Goal: Find specific page/section: Find specific page/section

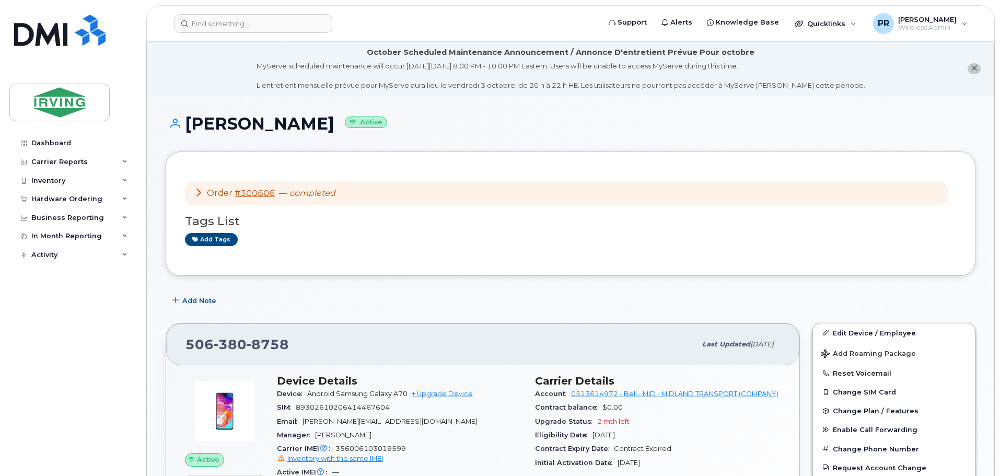
scroll to position [157, 0]
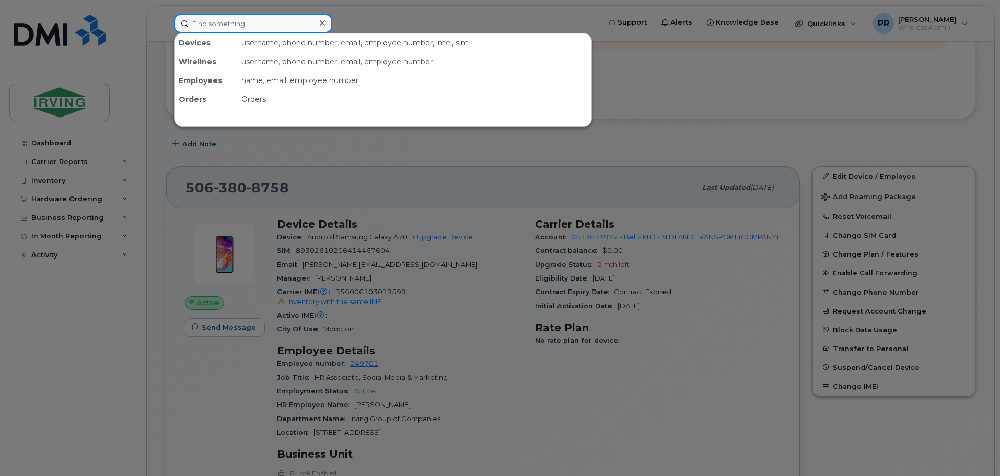
click at [225, 22] on input at bounding box center [253, 23] width 158 height 19
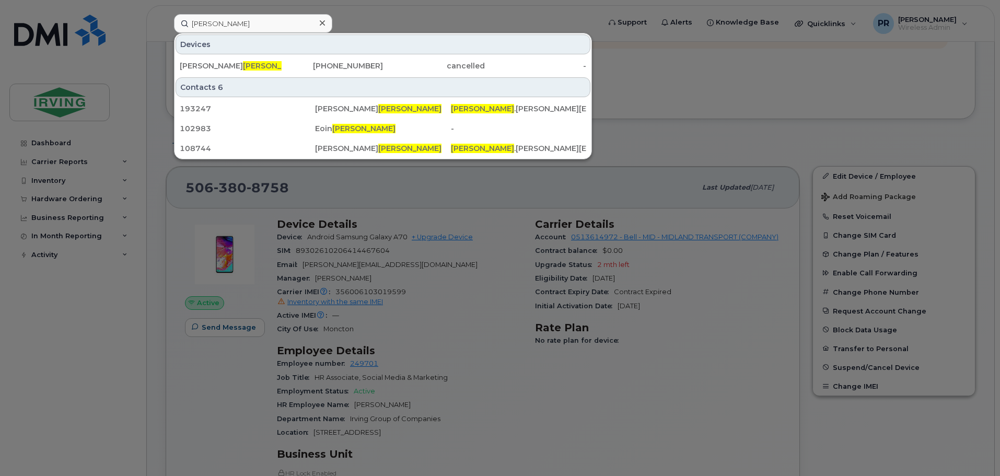
click at [368, 11] on div at bounding box center [500, 238] width 1000 height 476
drag, startPoint x: 227, startPoint y: 25, endPoint x: 145, endPoint y: 26, distance: 82.6
click at [166, 26] on div "hartling Devices Paul Hartling 902-225-5526 cancelled - Contacts 6 193247 Aaron…" at bounding box center [384, 23] width 436 height 19
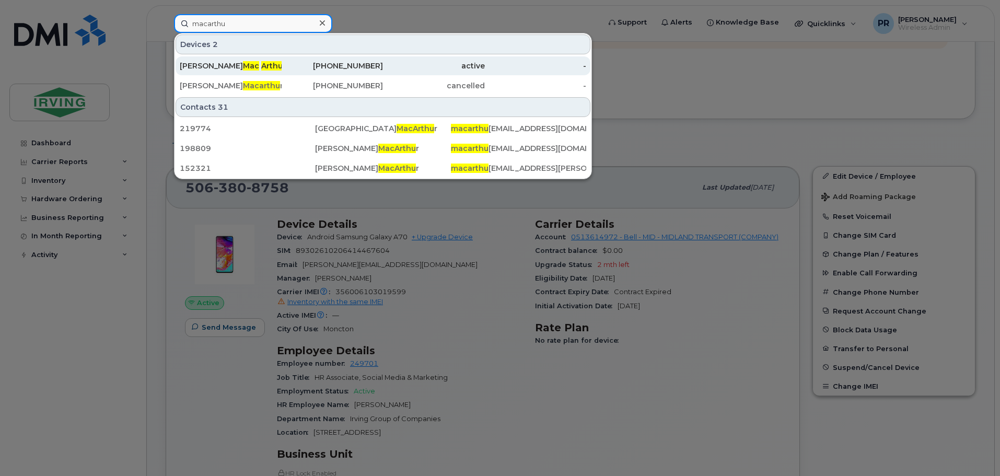
type input "macarthu"
click at [243, 63] on span "Mac" at bounding box center [251, 65] width 16 height 9
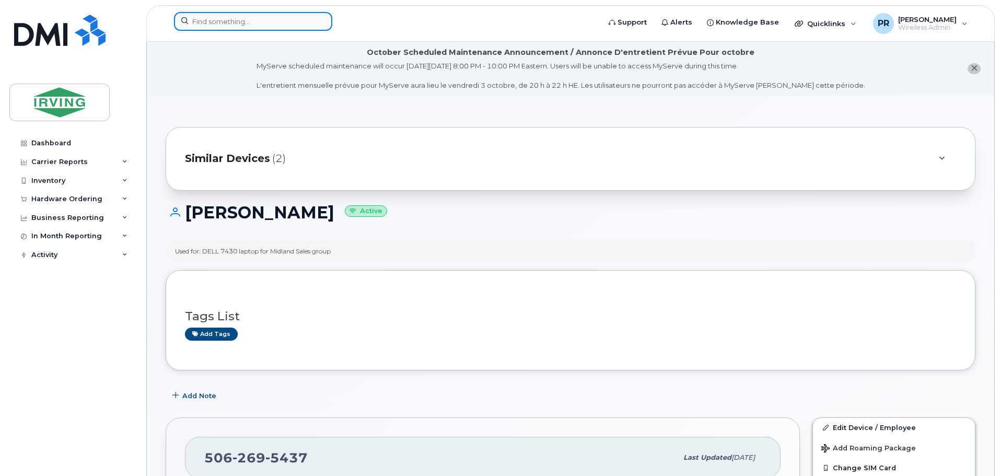
click at [222, 22] on input at bounding box center [253, 21] width 158 height 19
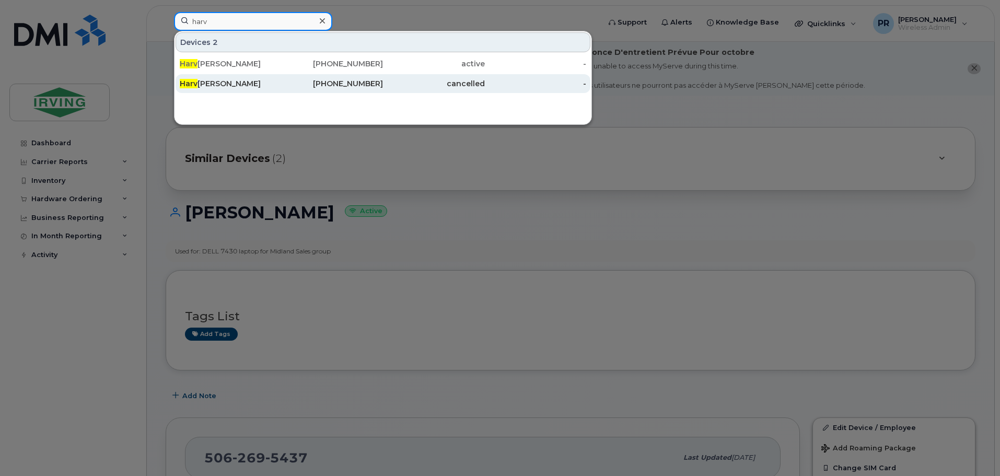
type input "harv"
click at [224, 88] on div "Harv ey Macarthur" at bounding box center [231, 83] width 102 height 10
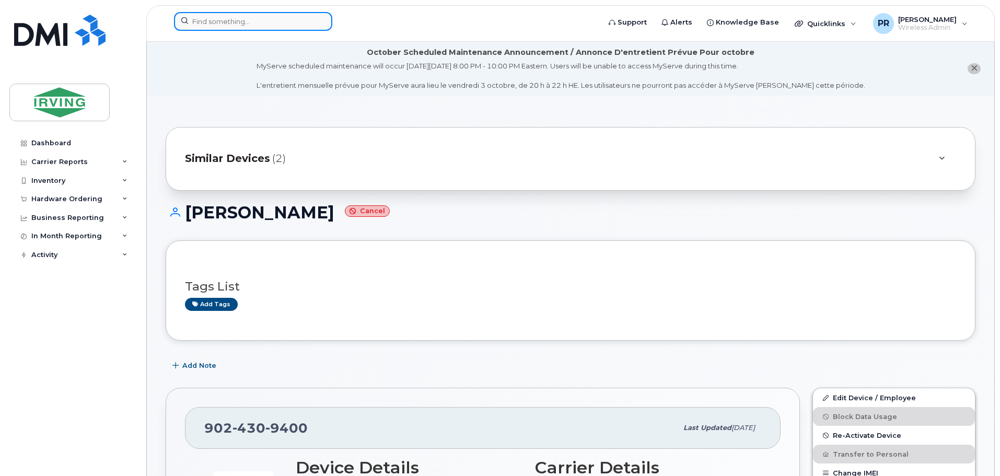
click at [208, 23] on input at bounding box center [253, 21] width 158 height 19
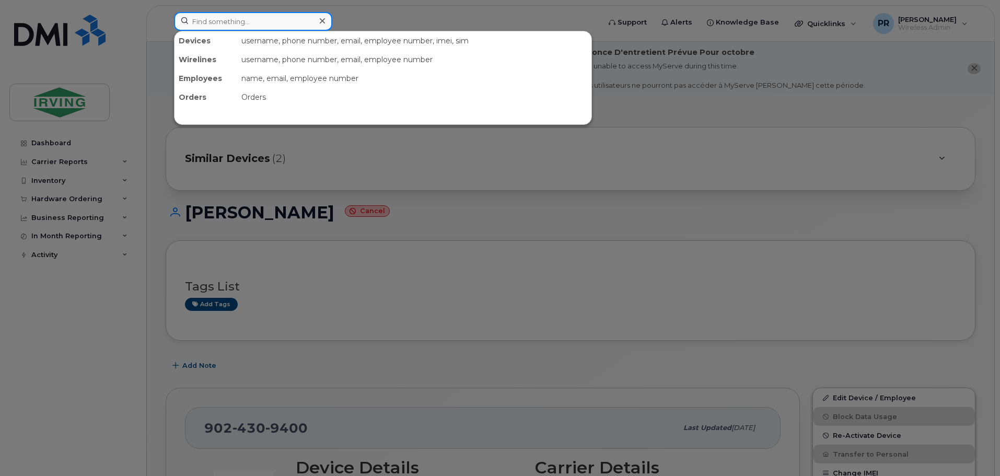
paste input "902 225 5526"
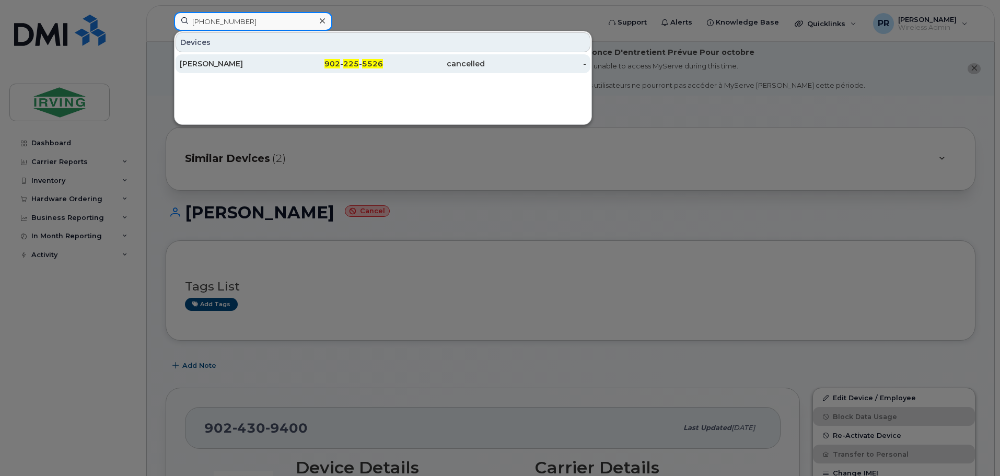
type input "902 225 5526"
click at [215, 64] on div "Paul Hartling" at bounding box center [231, 64] width 102 height 10
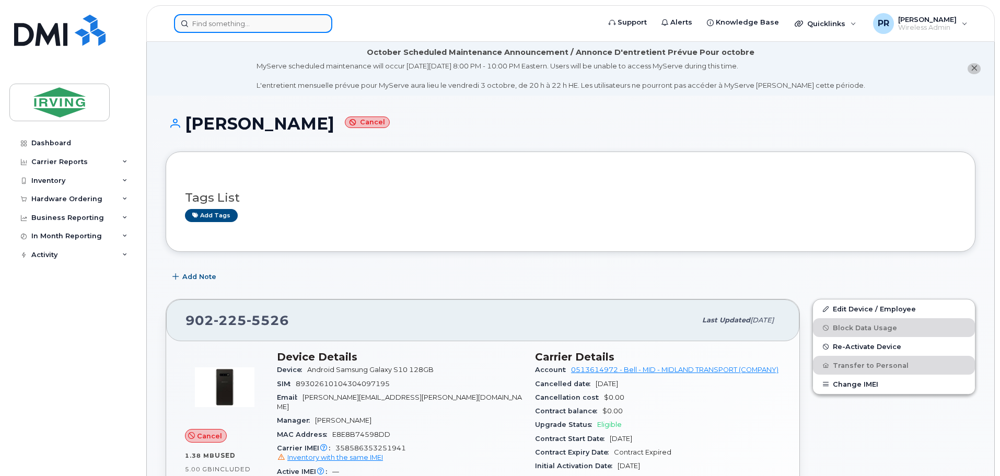
click at [218, 25] on input at bounding box center [253, 23] width 158 height 19
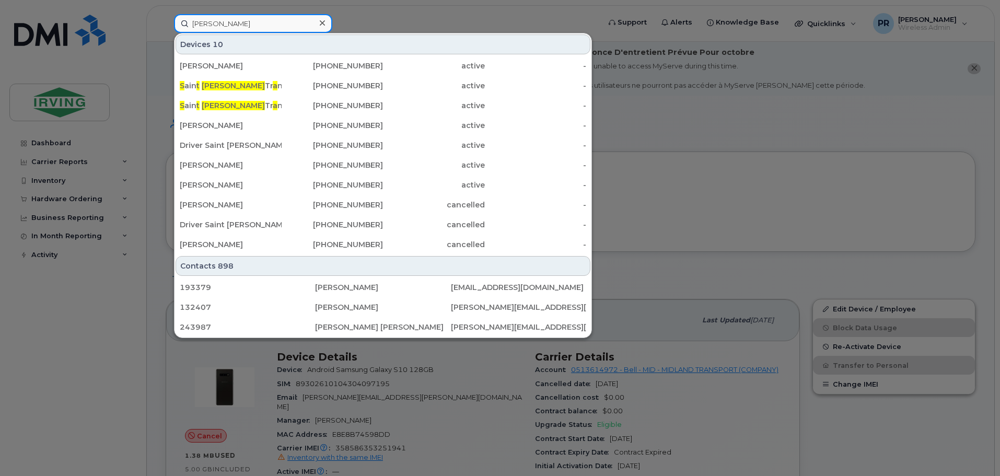
type input "john star"
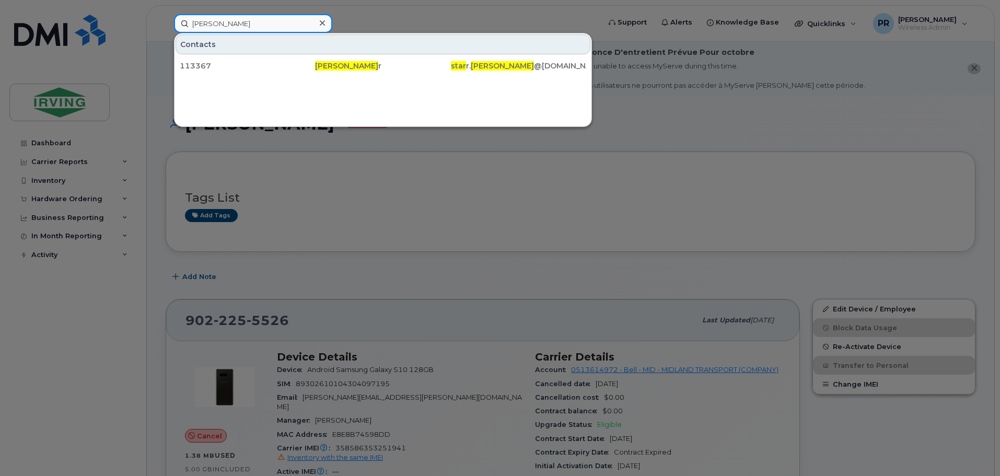
drag, startPoint x: 224, startPoint y: 26, endPoint x: 144, endPoint y: 29, distance: 80.5
click at [166, 29] on div "john star Contacts 113367 John Star r star r. john @midlandtransport.com" at bounding box center [384, 23] width 436 height 19
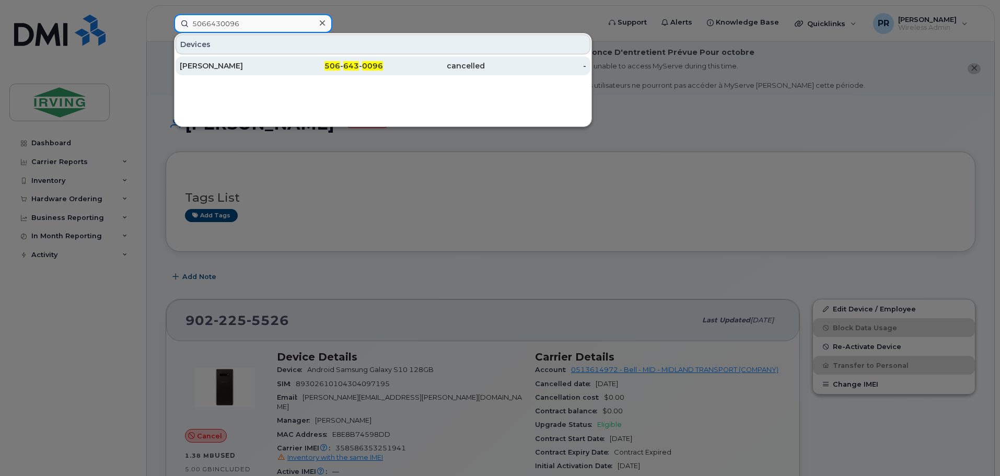
type input "5066430096"
click at [230, 67] on div "Keven Lalancette-Flanagan" at bounding box center [231, 66] width 102 height 10
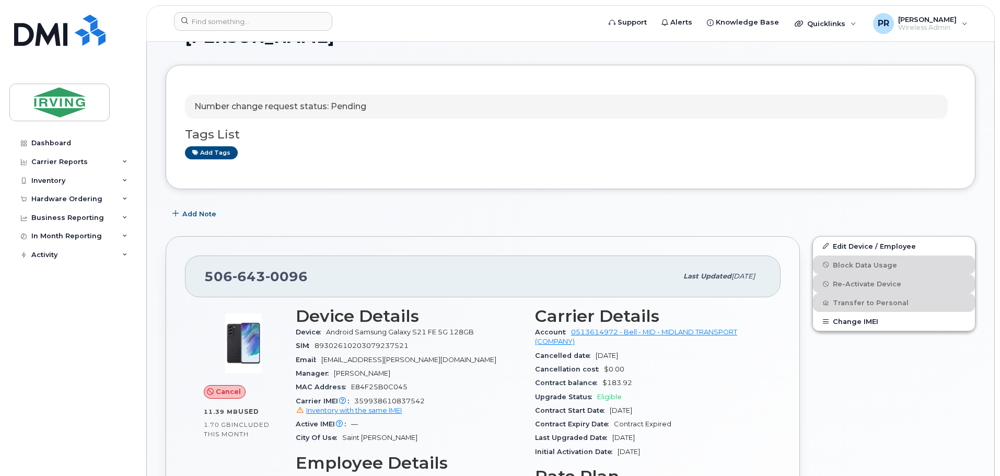
scroll to position [209, 0]
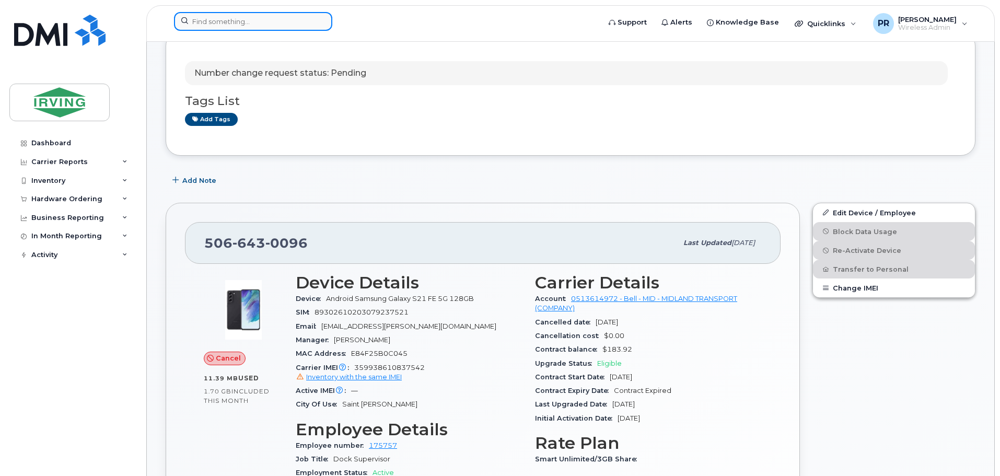
click at [250, 28] on input at bounding box center [253, 21] width 158 height 19
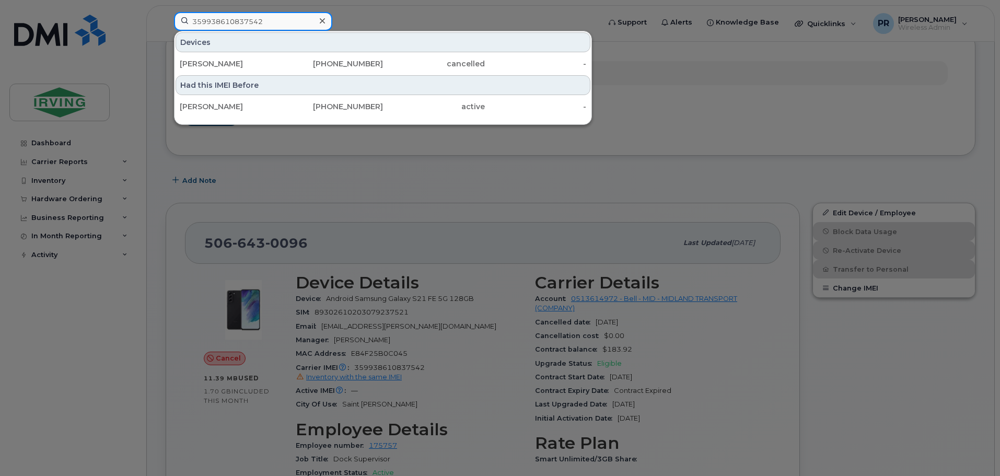
type input "359938610837542"
click at [445, 369] on div at bounding box center [500, 238] width 1000 height 476
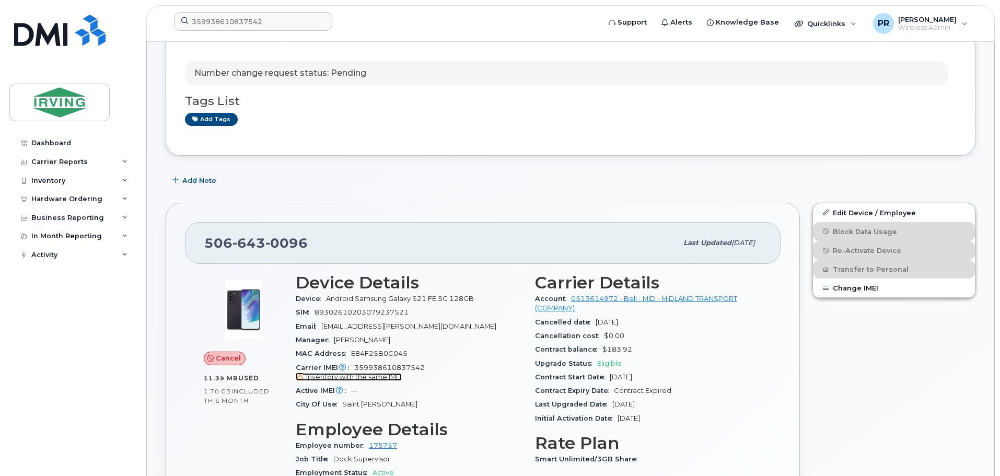
click at [392, 377] on span "Inventory with the same IMEI" at bounding box center [354, 377] width 96 height 8
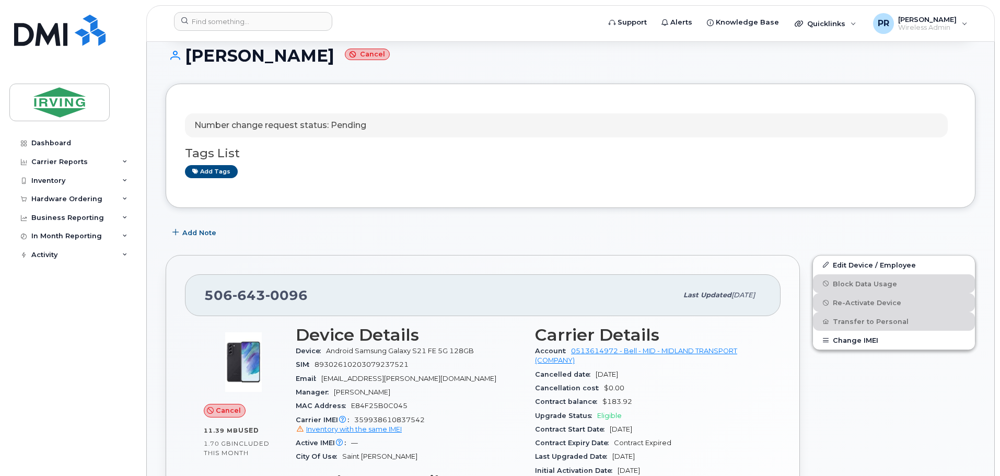
scroll to position [105, 0]
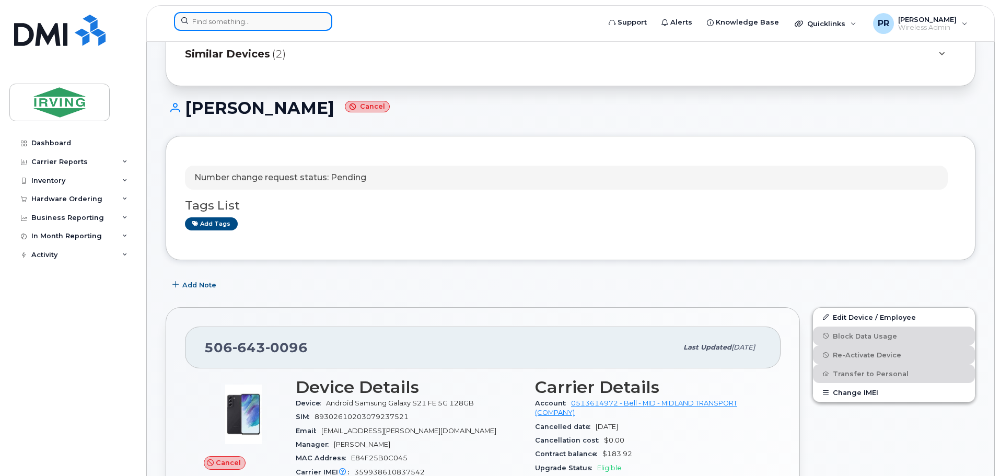
click at [242, 22] on input at bounding box center [253, 21] width 158 height 19
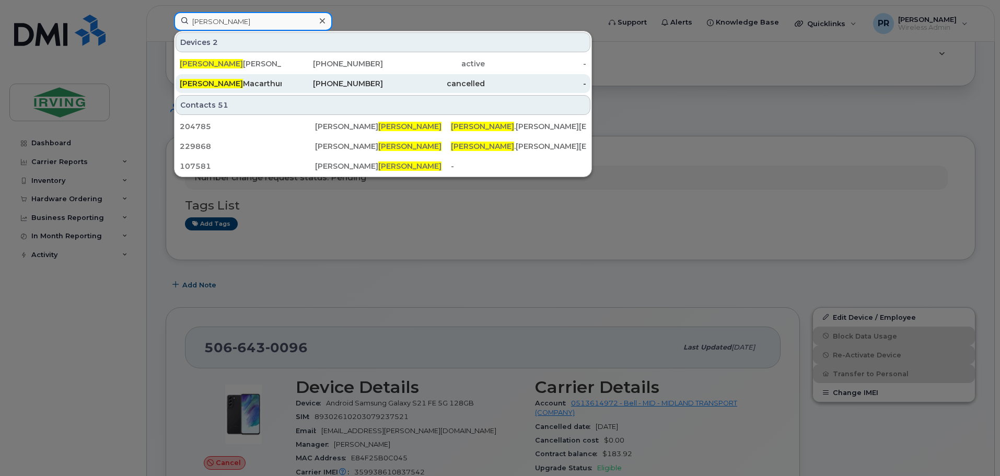
type input "harvey"
click at [232, 81] on div "Harvey Macarthur" at bounding box center [231, 83] width 102 height 10
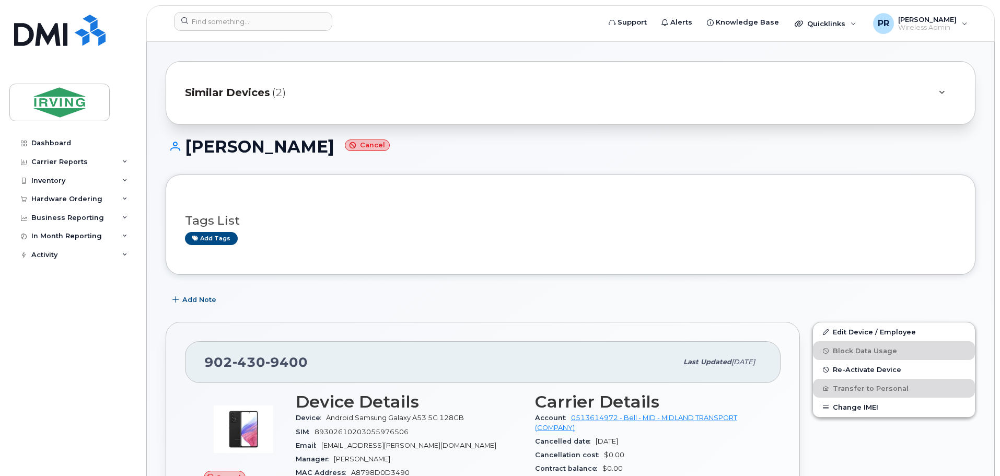
scroll to position [157, 0]
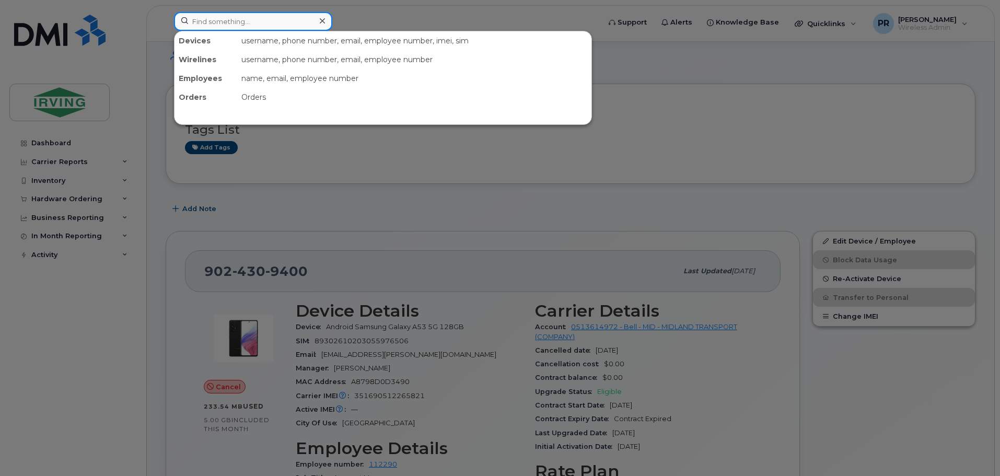
click at [238, 24] on input at bounding box center [253, 21] width 158 height 19
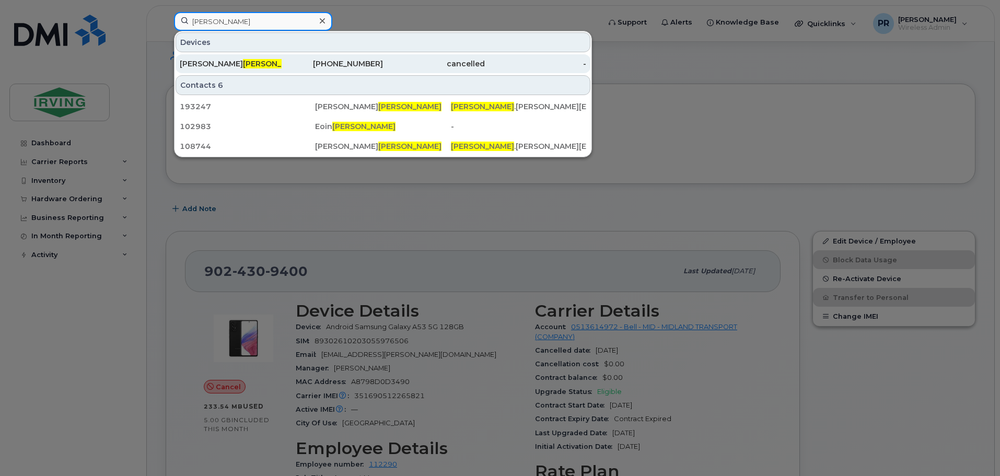
type input "[PERSON_NAME]"
click at [233, 62] on div "[PERSON_NAME]" at bounding box center [231, 64] width 102 height 10
